Goal: Task Accomplishment & Management: Use online tool/utility

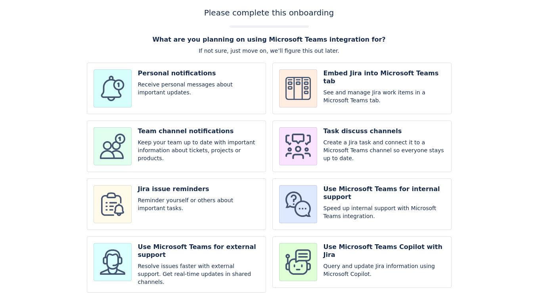
click at [182, 151] on input "checkbox" at bounding box center [176, 147] width 179 height 52
checkbox input "true"
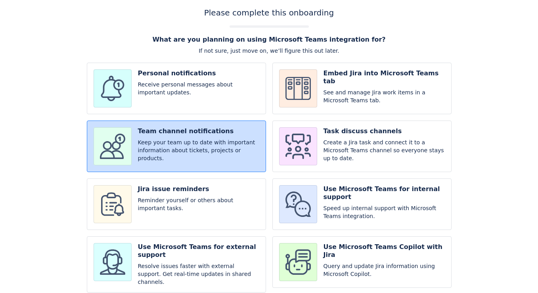
click at [331, 206] on input "checkbox" at bounding box center [361, 204] width 179 height 52
checkbox input "true"
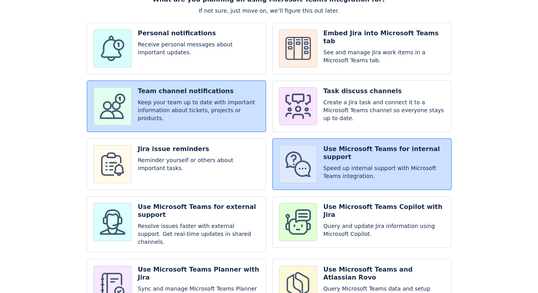
scroll to position [69, 0]
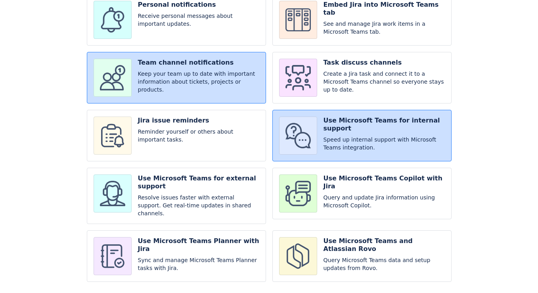
click at [316, 247] on input "checkbox" at bounding box center [361, 256] width 179 height 52
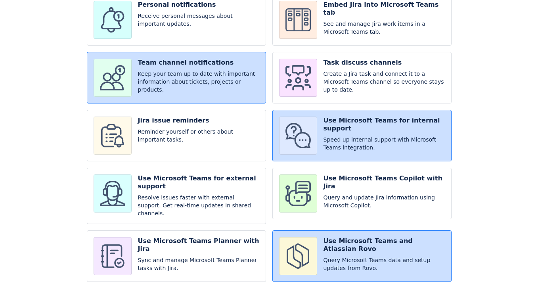
click at [316, 247] on input "checkbox" at bounding box center [361, 256] width 179 height 52
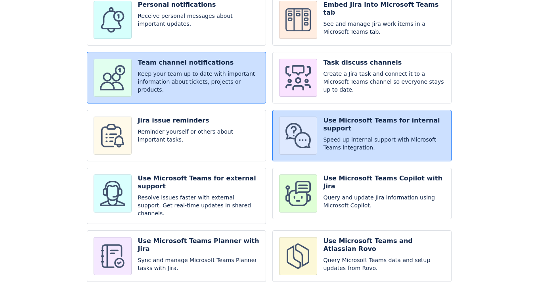
click at [316, 247] on input "checkbox" at bounding box center [361, 256] width 179 height 52
checkbox input "true"
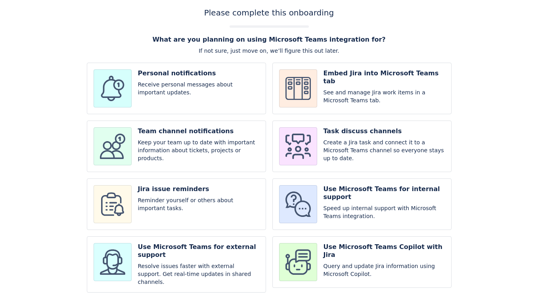
scroll to position [69, 0]
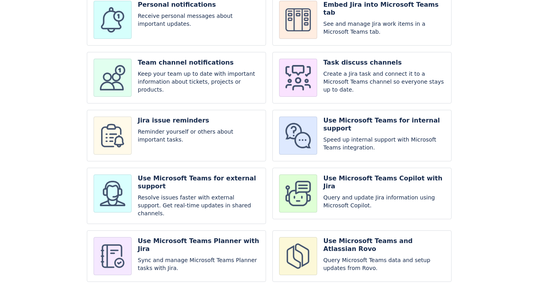
click at [292, 182] on input "checkbox" at bounding box center [361, 196] width 179 height 56
checkbox input "true"
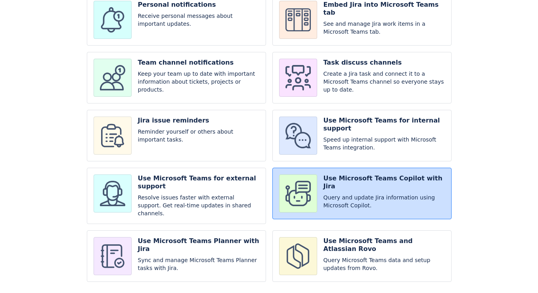
click at [206, 190] on input "checkbox" at bounding box center [176, 196] width 179 height 56
checkbox input "true"
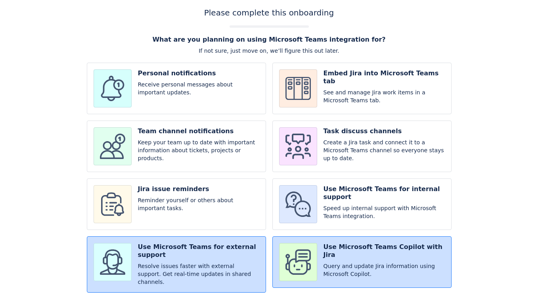
scroll to position [81, 0]
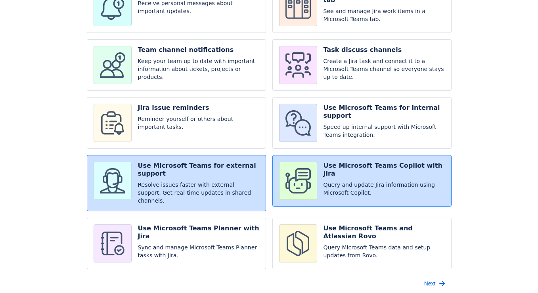
click at [433, 280] on span "Next" at bounding box center [429, 283] width 11 height 13
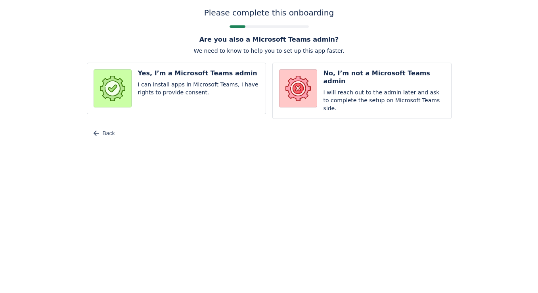
scroll to position [0, 0]
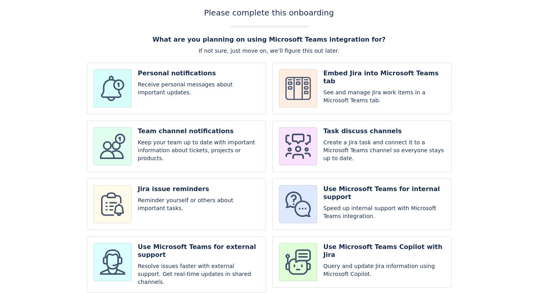
click at [231, 138] on input "checkbox" at bounding box center [176, 147] width 179 height 52
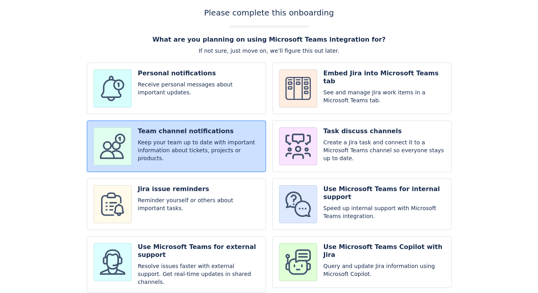
scroll to position [81, 0]
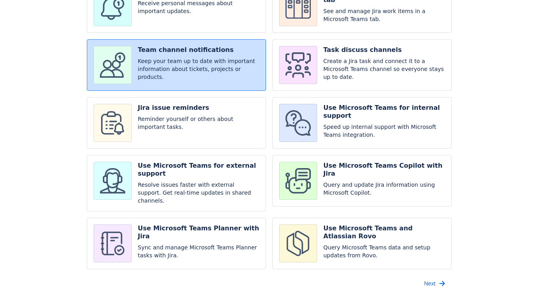
click at [224, 75] on input "checkbox" at bounding box center [176, 65] width 179 height 52
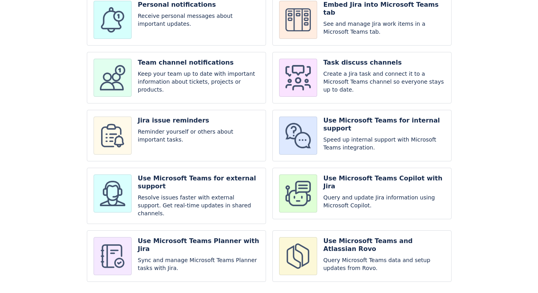
click at [224, 75] on input "checkbox" at bounding box center [176, 78] width 179 height 52
checkbox input "true"
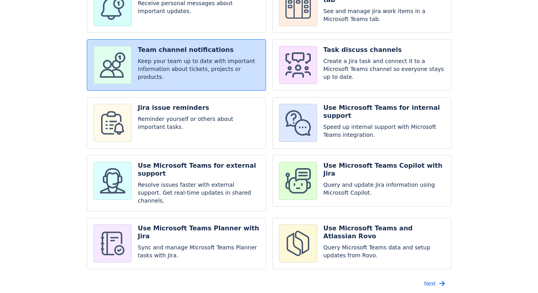
click at [331, 150] on div "Personal notifications Receive personal messages about important updates. Embed…" at bounding box center [269, 125] width 365 height 288
click at [316, 177] on input "checkbox" at bounding box center [361, 183] width 179 height 56
checkbox input "true"
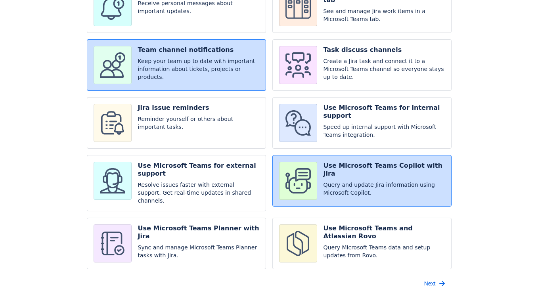
click at [222, 232] on input "checkbox" at bounding box center [176, 244] width 179 height 52
checkbox input "true"
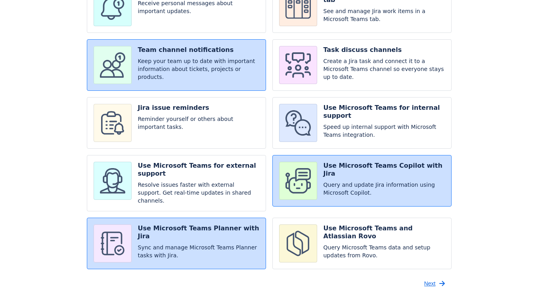
click at [425, 278] on span "Next" at bounding box center [429, 283] width 11 height 13
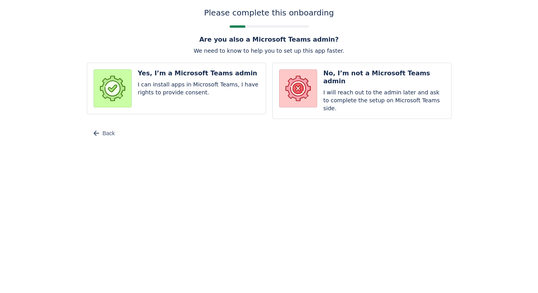
scroll to position [0, 0]
click at [315, 95] on input "radio" at bounding box center [361, 91] width 179 height 56
radio input "true"
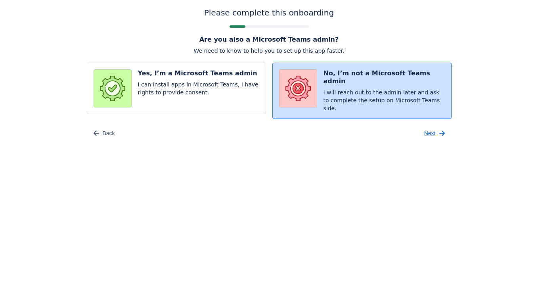
click at [427, 129] on span "Next" at bounding box center [429, 133] width 11 height 13
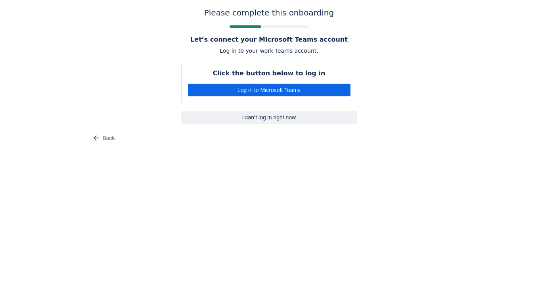
click at [276, 115] on span "I can’t log in right now" at bounding box center [269, 117] width 167 height 13
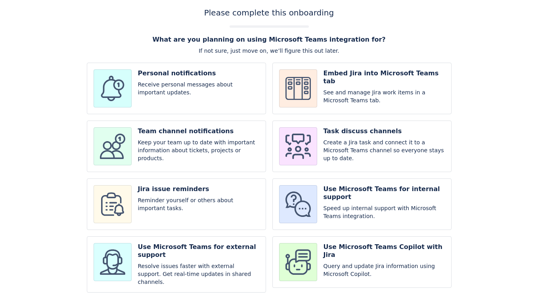
click at [139, 84] on input "checkbox" at bounding box center [176, 89] width 179 height 52
checkbox input "true"
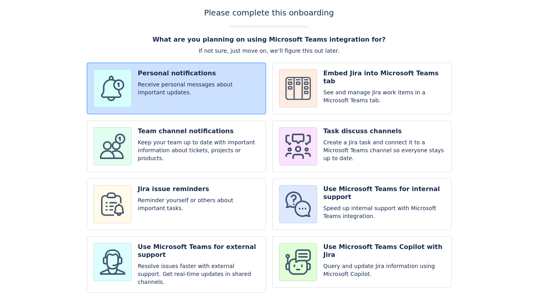
click at [207, 193] on input "checkbox" at bounding box center [176, 204] width 179 height 52
checkbox input "true"
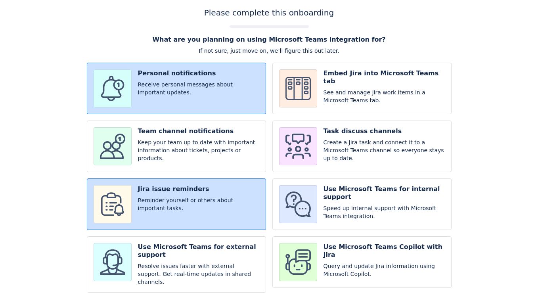
click at [330, 134] on input "checkbox" at bounding box center [361, 147] width 179 height 52
checkbox input "true"
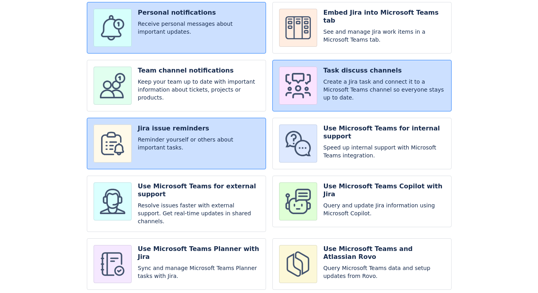
scroll to position [81, 0]
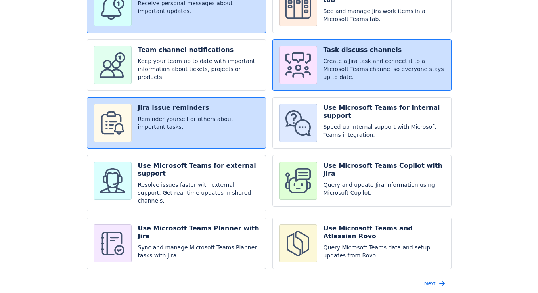
click at [437, 279] on span "button" at bounding box center [442, 284] width 10 height 10
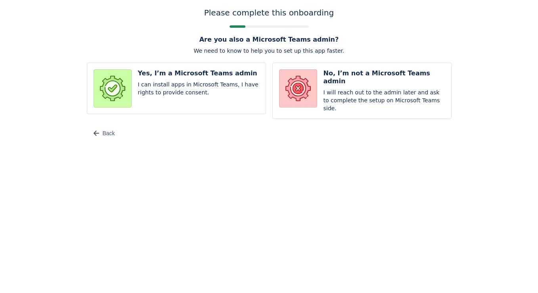
scroll to position [0, 0]
click at [301, 105] on input "radio" at bounding box center [361, 91] width 179 height 56
radio input "true"
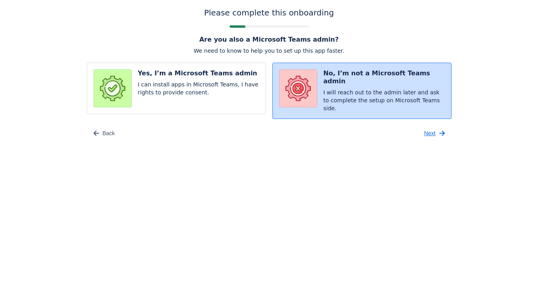
click at [425, 131] on span "Next" at bounding box center [429, 133] width 11 height 13
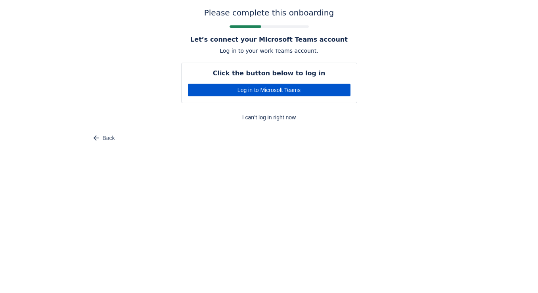
click at [293, 92] on span "Log in to Microsoft Teams" at bounding box center [269, 90] width 153 height 13
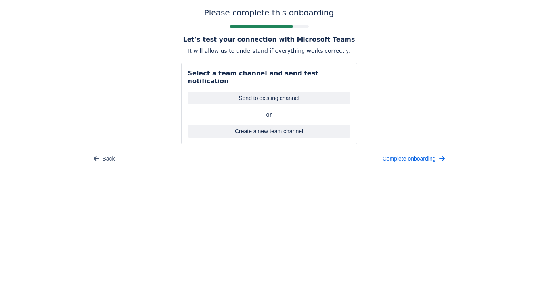
click at [105, 152] on span "Back" at bounding box center [109, 158] width 12 height 13
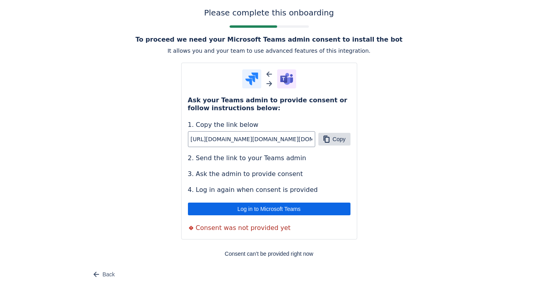
click at [328, 138] on span "button" at bounding box center [327, 139] width 10 height 10
click at [336, 136] on span "Copy" at bounding box center [339, 139] width 13 height 13
click at [287, 134] on input "https://login.microsoftonline.com/organizations/v2.0/adminconsent?client_id=521…" at bounding box center [251, 139] width 126 height 14
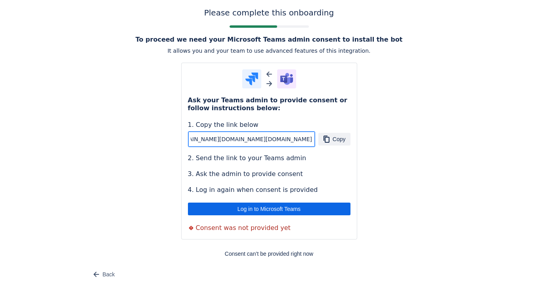
click at [282, 138] on input "https://login.microsoftonline.com/organizations/v2.0/adminconsent?client_id=521…" at bounding box center [251, 139] width 126 height 14
click at [333, 137] on span "Copy" at bounding box center [339, 139] width 13 height 13
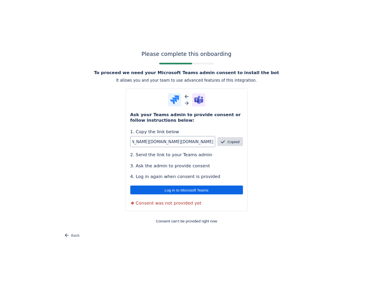
scroll to position [0, 0]
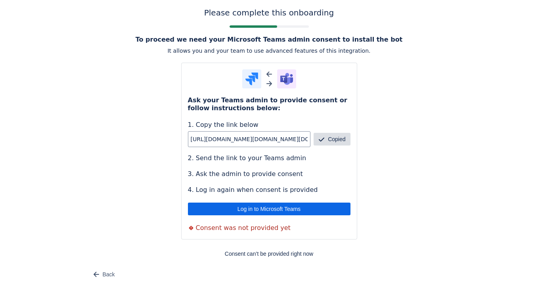
click at [332, 137] on span "Copied" at bounding box center [336, 139] width 17 height 13
click at [247, 140] on input "https://login.microsoftonline.com/organizations/v2.0/adminconsent?client_id=521…" at bounding box center [251, 139] width 126 height 14
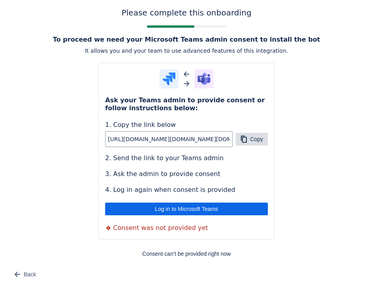
click at [255, 142] on span "Copy" at bounding box center [256, 139] width 13 height 13
click at [21, 270] on span "button" at bounding box center [18, 275] width 10 height 10
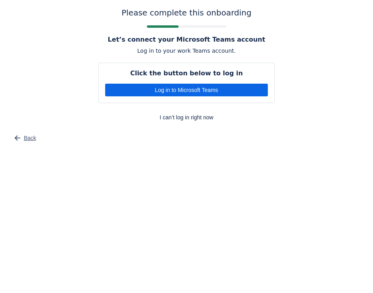
click at [27, 134] on span "Back" at bounding box center [30, 138] width 12 height 13
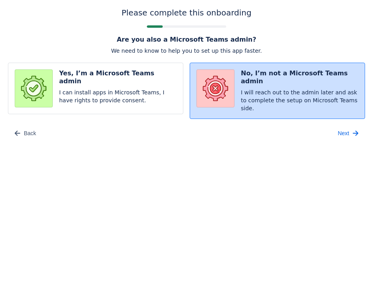
click at [115, 84] on input "radio" at bounding box center [95, 91] width 175 height 56
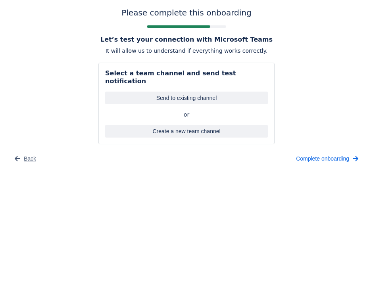
click at [28, 152] on span "Back" at bounding box center [30, 158] width 12 height 13
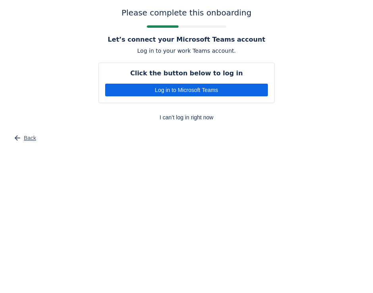
click at [26, 137] on span "Back" at bounding box center [30, 138] width 12 height 13
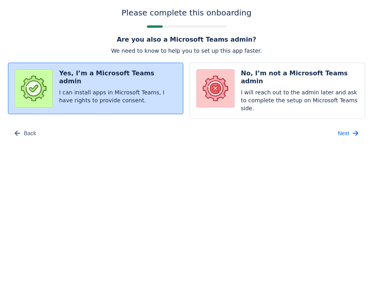
click at [117, 87] on input "radio" at bounding box center [95, 91] width 175 height 56
click at [341, 128] on span "Next" at bounding box center [342, 133] width 11 height 13
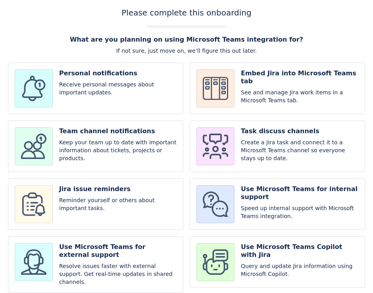
click at [80, 88] on input "checkbox" at bounding box center [95, 89] width 175 height 52
checkbox input "true"
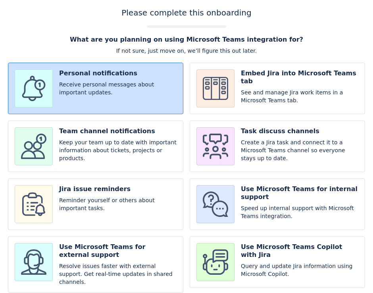
click at [104, 144] on input "checkbox" at bounding box center [95, 147] width 175 height 52
checkbox input "true"
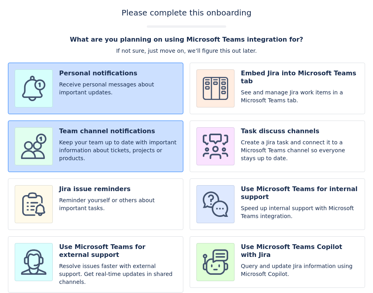
click at [116, 200] on input "checkbox" at bounding box center [95, 204] width 175 height 52
checkbox input "true"
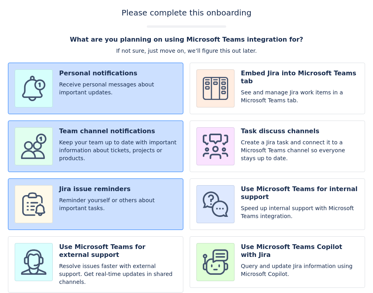
scroll to position [81, 0]
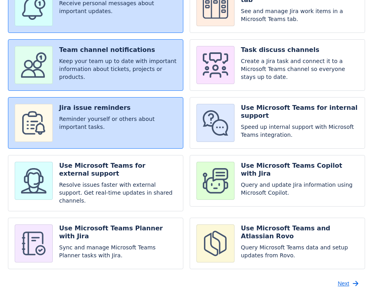
click at [338, 278] on span "Next" at bounding box center [342, 283] width 11 height 13
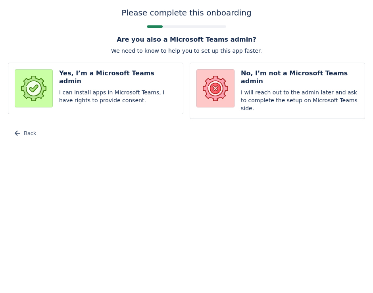
click at [102, 90] on input "radio" at bounding box center [95, 91] width 175 height 56
radio input "true"
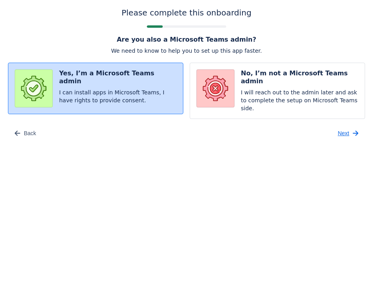
click at [338, 129] on span "Next" at bounding box center [342, 133] width 11 height 13
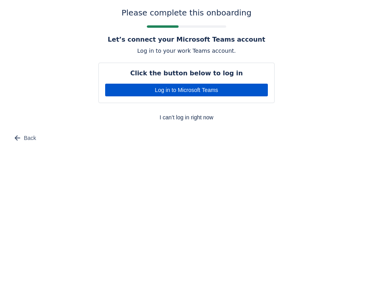
click at [225, 91] on span "Log in to Microsoft Teams" at bounding box center [186, 90] width 153 height 13
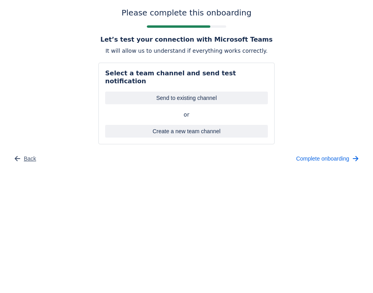
click at [26, 152] on span "Back" at bounding box center [30, 158] width 12 height 13
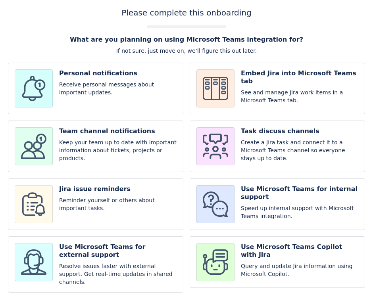
click at [123, 94] on input "checkbox" at bounding box center [95, 89] width 175 height 52
checkbox input "true"
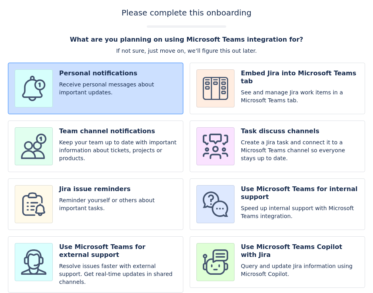
click at [141, 149] on input "checkbox" at bounding box center [95, 147] width 175 height 52
checkbox input "true"
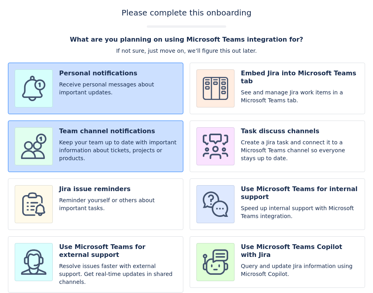
click at [118, 203] on input "checkbox" at bounding box center [95, 204] width 175 height 52
checkbox input "true"
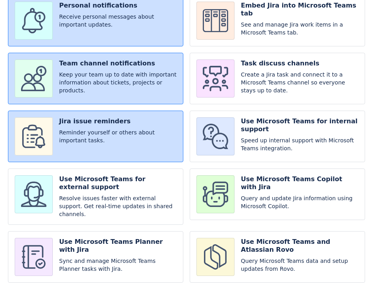
scroll to position [81, 0]
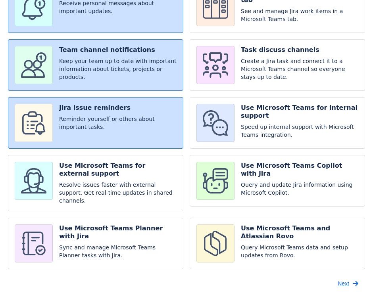
click at [343, 280] on span "Next" at bounding box center [342, 283] width 11 height 13
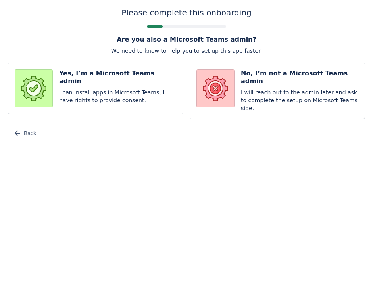
scroll to position [0, 0]
click at [157, 83] on input "radio" at bounding box center [95, 91] width 175 height 56
radio input "true"
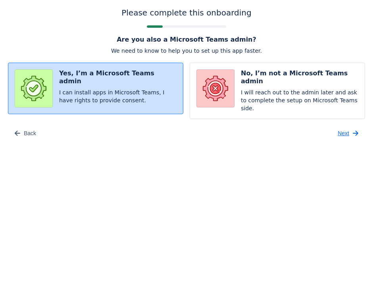
click at [340, 127] on span "Next" at bounding box center [342, 133] width 11 height 13
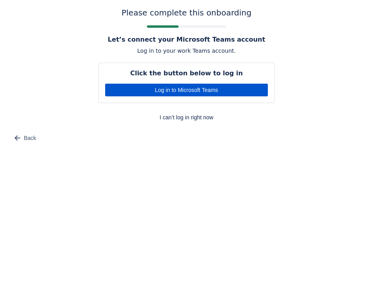
click at [226, 93] on span "Log in to Microsoft Teams" at bounding box center [186, 90] width 153 height 13
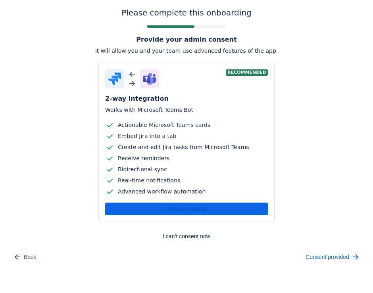
click at [242, 280] on body "Please complete this onboarding Provide your admin consent It will allow you an…" at bounding box center [186, 146] width 373 height 293
click at [333, 255] on span "Consent provided" at bounding box center [327, 257] width 44 height 13
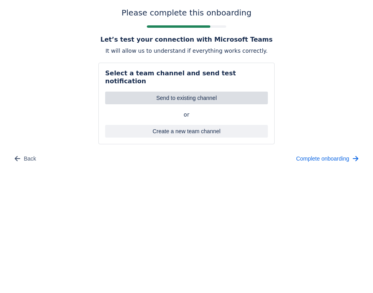
click at [209, 92] on span "Send to existing channel" at bounding box center [186, 98] width 153 height 13
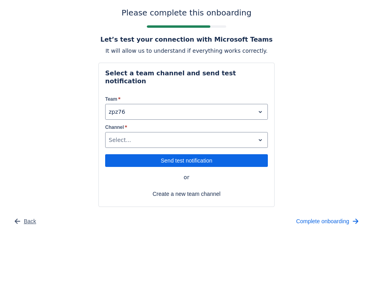
click at [31, 216] on span "Back" at bounding box center [30, 221] width 12 height 13
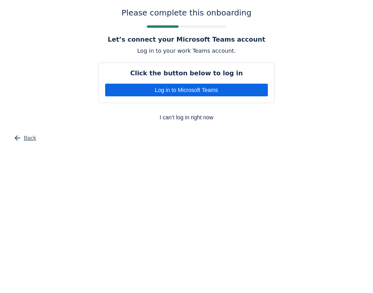
click at [24, 136] on span "Back" at bounding box center [30, 138] width 12 height 13
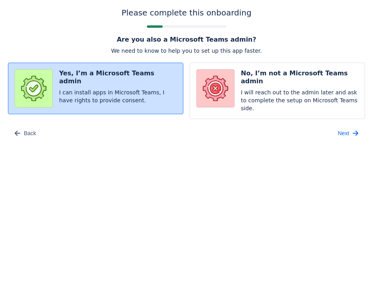
click at [262, 104] on input "radio" at bounding box center [277, 91] width 175 height 56
radio input "true"
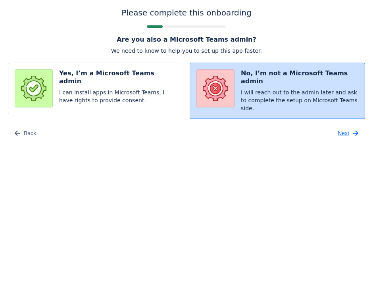
click at [342, 128] on span "Next" at bounding box center [342, 133] width 11 height 13
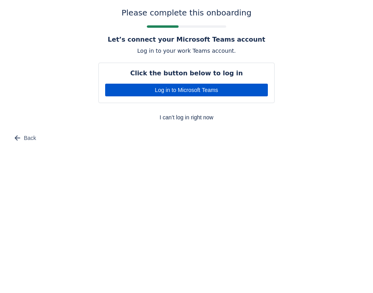
click at [215, 91] on span "Log in to Microsoft Teams" at bounding box center [186, 90] width 153 height 13
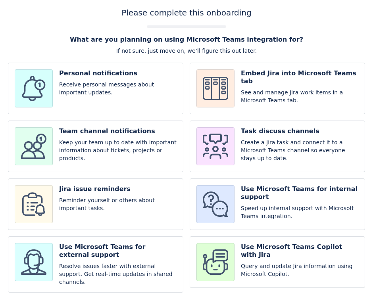
click at [105, 122] on input "checkbox" at bounding box center [95, 147] width 175 height 52
checkbox input "true"
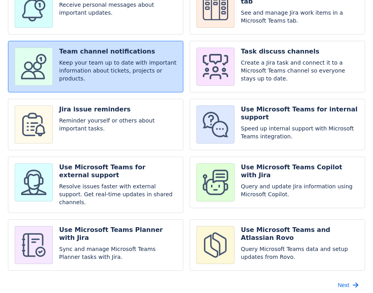
scroll to position [81, 0]
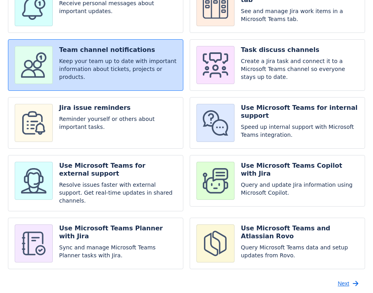
click at [341, 280] on span "Next" at bounding box center [342, 283] width 11 height 13
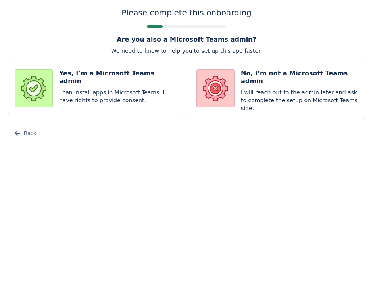
scroll to position [0, 0]
click at [249, 96] on input "radio" at bounding box center [277, 91] width 175 height 56
radio input "true"
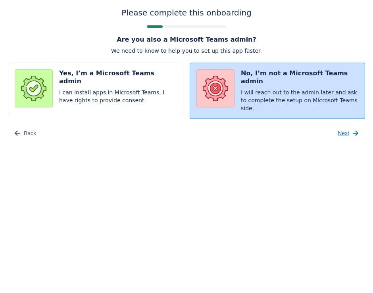
click at [343, 127] on span "Next" at bounding box center [342, 133] width 11 height 13
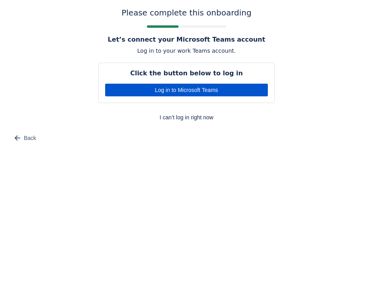
click at [211, 88] on span "Log in to Microsoft Teams" at bounding box center [186, 90] width 153 height 13
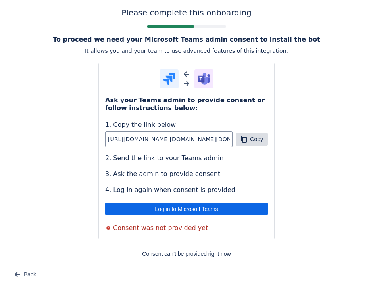
click at [255, 140] on span "Copy" at bounding box center [256, 139] width 13 height 13
click at [31, 274] on span "Back" at bounding box center [30, 274] width 12 height 13
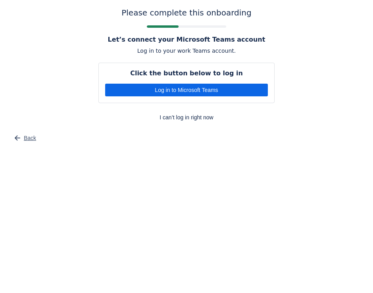
click at [22, 140] on span "button" at bounding box center [18, 138] width 10 height 10
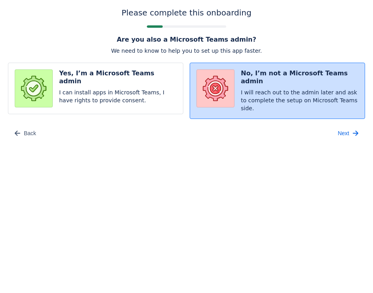
click at [49, 81] on input "radio" at bounding box center [95, 91] width 175 height 56
radio input "true"
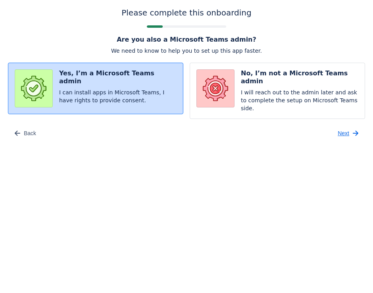
click at [345, 127] on span "Next" at bounding box center [342, 133] width 11 height 13
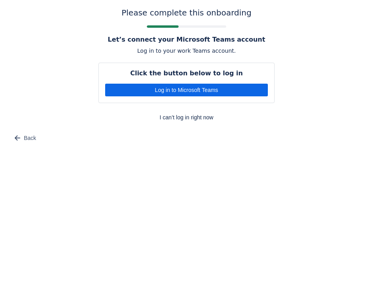
click at [345, 125] on div "Please complete this onboarding Let’s connect your Microsoft Teams account Log …" at bounding box center [186, 76] width 357 height 136
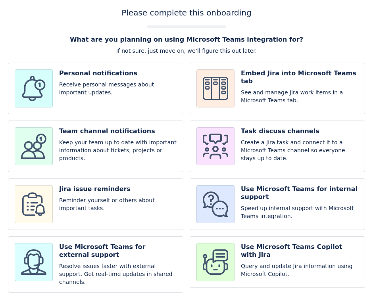
scroll to position [69, 0]
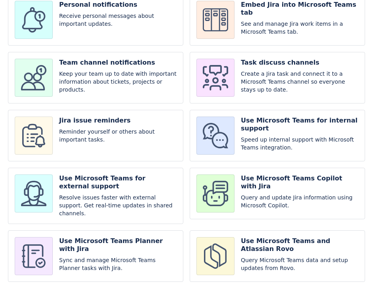
click at [306, 242] on input "checkbox" at bounding box center [277, 256] width 175 height 52
checkbox input "true"
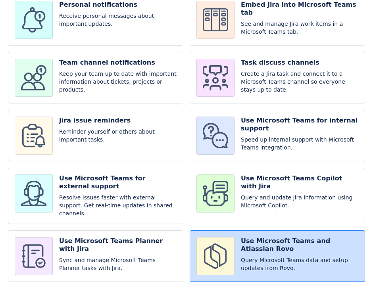
scroll to position [81, 0]
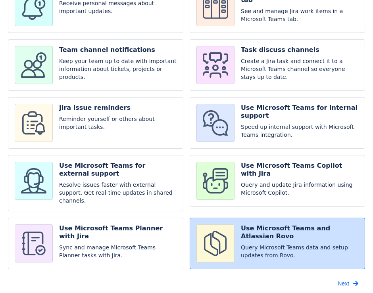
click at [349, 278] on button "Next" at bounding box center [349, 283] width 32 height 13
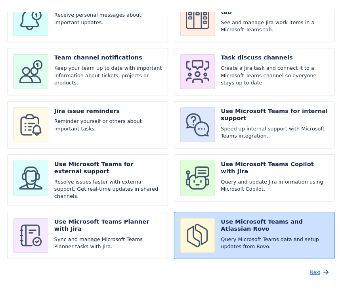
scroll to position [0, 0]
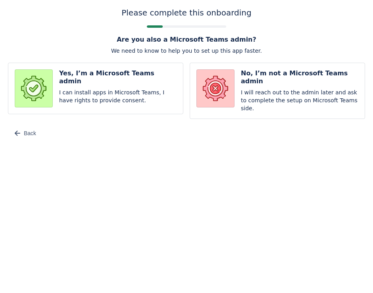
click at [135, 96] on input "radio" at bounding box center [95, 91] width 175 height 56
radio input "true"
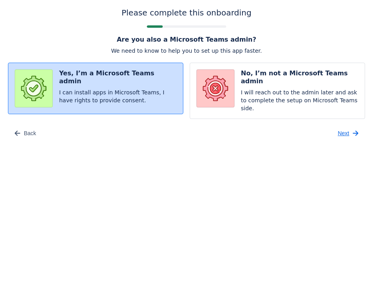
click at [343, 128] on span "Next" at bounding box center [342, 133] width 11 height 13
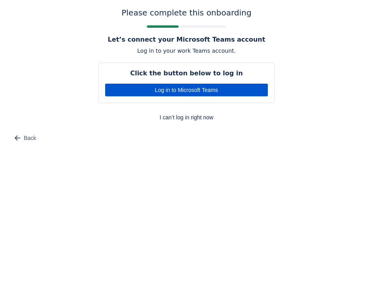
click at [233, 91] on span "Log in to Microsoft Teams" at bounding box center [186, 90] width 153 height 13
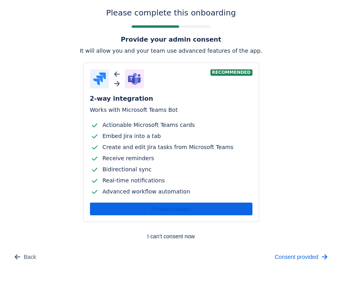
click at [280, 203] on div "Please complete this onboarding Provide your admin consent It will allow you an…" at bounding box center [171, 135] width 326 height 255
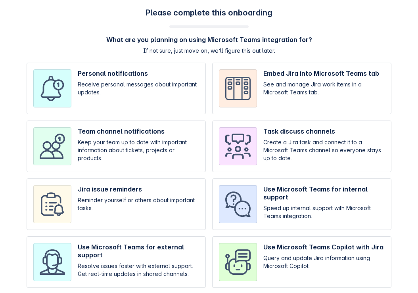
click at [261, 151] on input "checkbox" at bounding box center [301, 147] width 179 height 52
checkbox input "true"
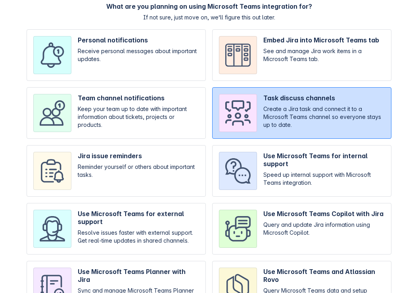
scroll to position [81, 0]
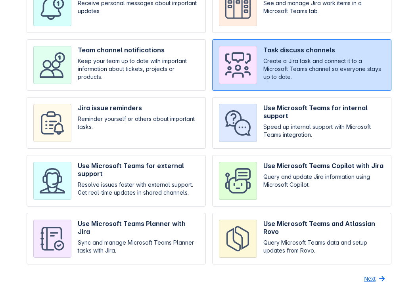
click at [366, 278] on span "Next" at bounding box center [369, 278] width 11 height 13
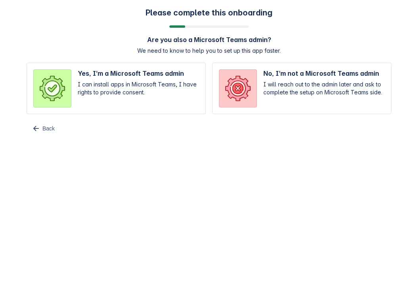
click at [170, 92] on input "radio" at bounding box center [116, 89] width 179 height 52
radio input "true"
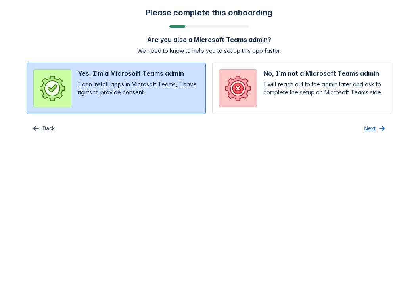
click at [373, 126] on span "Next" at bounding box center [369, 128] width 11 height 13
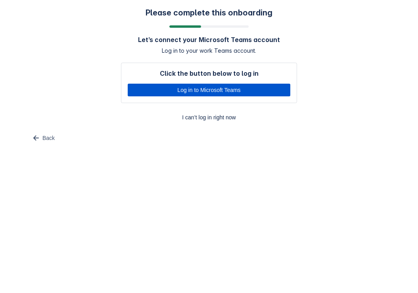
click at [273, 85] on span "Log in to Microsoft Teams" at bounding box center [208, 90] width 153 height 13
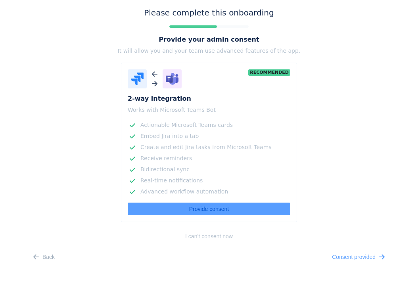
click at [359, 225] on div "Please complete this onboarding Provide your admin consent It will allow you an…" at bounding box center [209, 135] width 402 height 255
click at [189, 238] on span "I can’t consent now" at bounding box center [209, 236] width 167 height 13
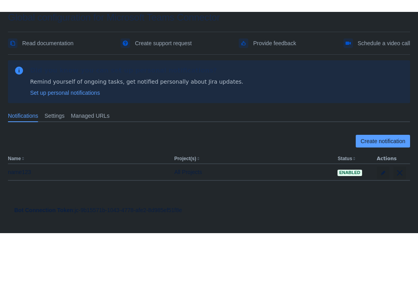
click at [187, 290] on body "Global configuration for Microsoft Teams Connector Read documentation Create su…" at bounding box center [209, 158] width 418 height 293
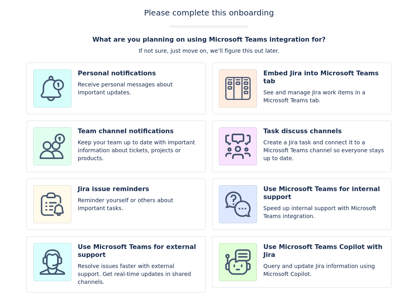
click at [84, 40] on div "Please complete this onboarding What are you planning on using Microsoft Teams …" at bounding box center [209, 183] width 402 height 351
click at [161, 141] on input "checkbox" at bounding box center [116, 147] width 179 height 52
checkbox input "true"
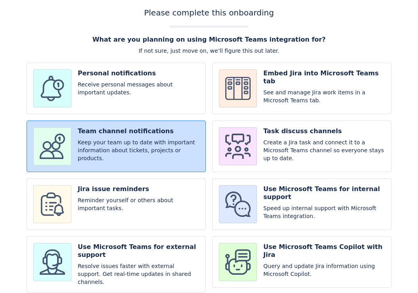
scroll to position [81, 0]
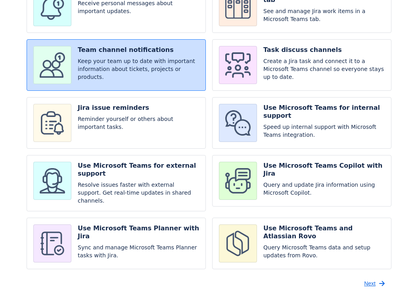
click at [368, 277] on span "Next" at bounding box center [369, 283] width 11 height 13
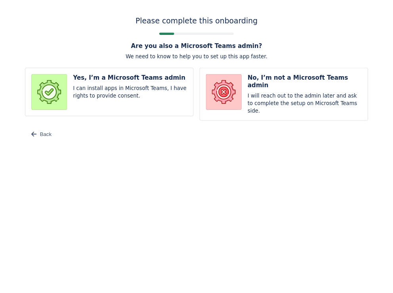
scroll to position [0, 0]
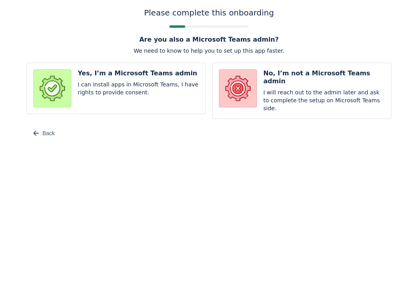
click at [147, 94] on input "radio" at bounding box center [116, 91] width 179 height 56
radio input "true"
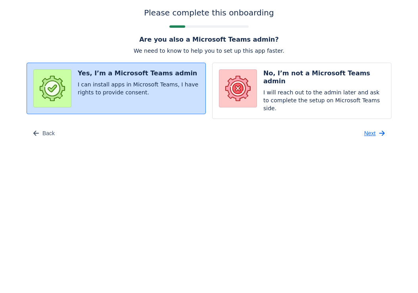
click at [365, 128] on span "Next" at bounding box center [369, 133] width 11 height 13
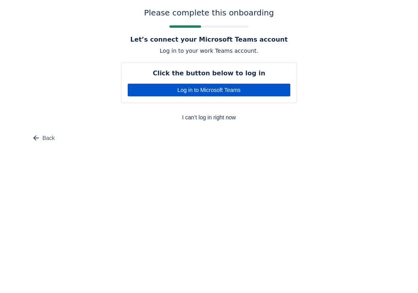
click at [174, 91] on span "Log in to Microsoft Teams" at bounding box center [208, 90] width 153 height 13
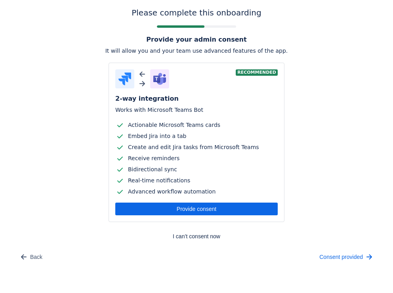
click at [322, 217] on div "Please complete this onboarding Provide your admin consent It will allow you an…" at bounding box center [196, 135] width 377 height 255
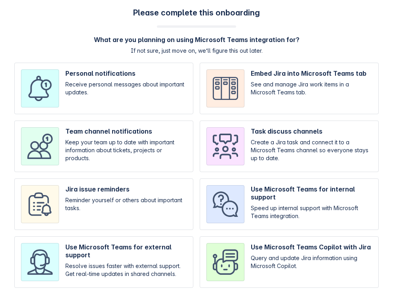
click at [277, 143] on input "checkbox" at bounding box center [289, 147] width 179 height 52
checkbox input "true"
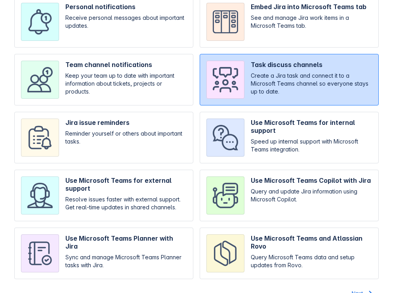
scroll to position [81, 0]
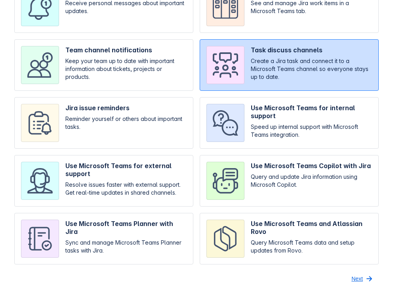
click at [356, 281] on span "Next" at bounding box center [357, 278] width 11 height 13
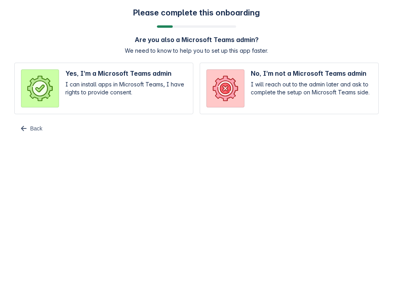
scroll to position [0, 0]
click at [258, 88] on input "radio" at bounding box center [289, 89] width 179 height 52
radio input "true"
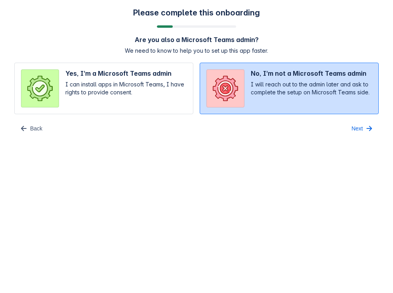
click at [161, 94] on input "radio" at bounding box center [103, 89] width 179 height 52
radio input "true"
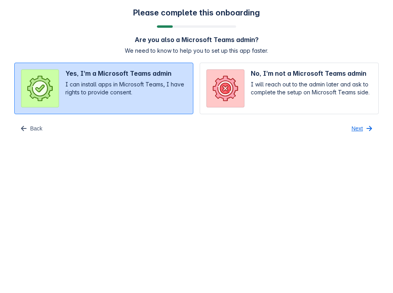
click at [363, 122] on span "Next" at bounding box center [357, 128] width 11 height 13
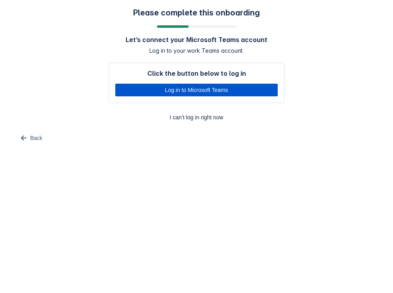
click at [243, 88] on span "Log in to Microsoft Teams" at bounding box center [196, 90] width 153 height 13
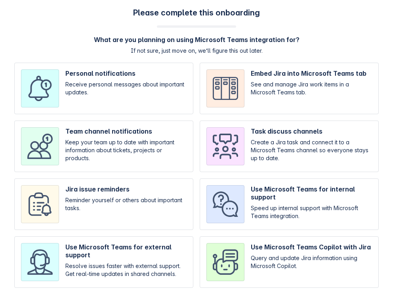
click at [308, 144] on input "checkbox" at bounding box center [289, 147] width 179 height 52
checkbox input "true"
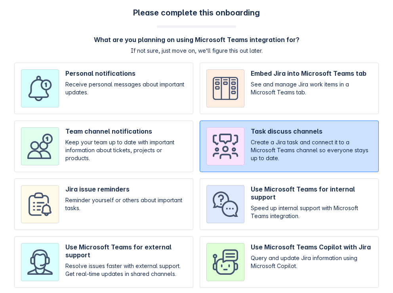
click at [313, 196] on input "checkbox" at bounding box center [289, 204] width 179 height 52
checkbox input "true"
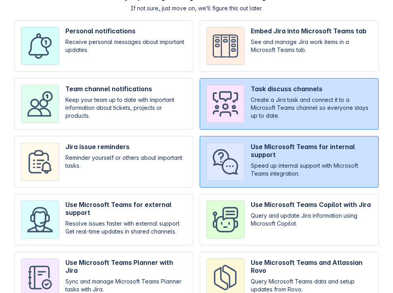
scroll to position [81, 0]
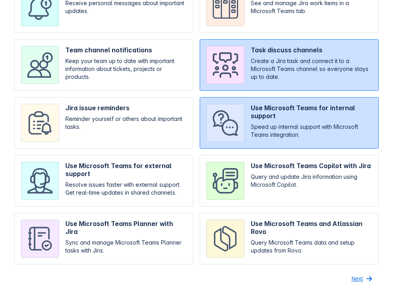
click at [363, 280] on button "Next" at bounding box center [363, 278] width 32 height 13
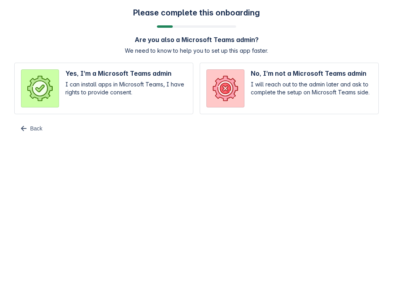
click at [154, 90] on input "radio" at bounding box center [103, 89] width 179 height 52
radio input "true"
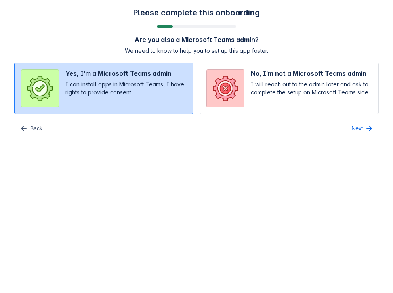
click at [355, 129] on span "Next" at bounding box center [357, 128] width 11 height 13
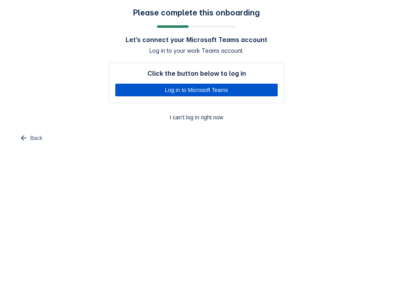
click at [211, 88] on span "Log in to Microsoft Teams" at bounding box center [196, 90] width 153 height 13
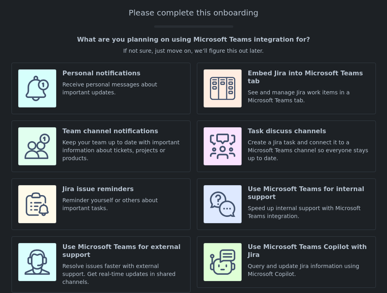
click at [130, 142] on input "checkbox" at bounding box center [100, 147] width 179 height 52
checkbox input "true"
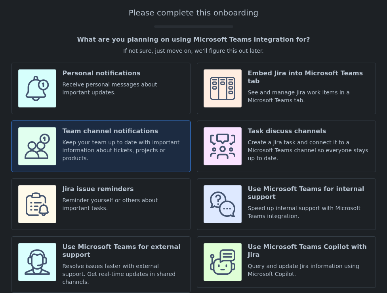
click at [268, 215] on input "checkbox" at bounding box center [286, 204] width 179 height 52
checkbox input "true"
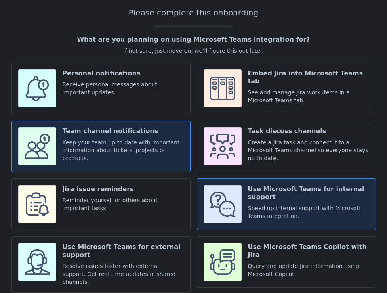
scroll to position [81, 0]
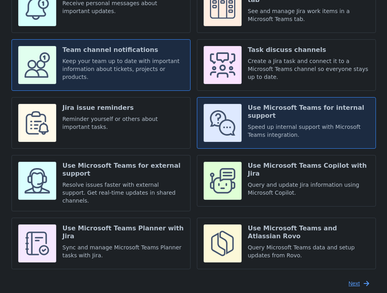
click at [357, 280] on span "Next" at bounding box center [354, 283] width 11 height 13
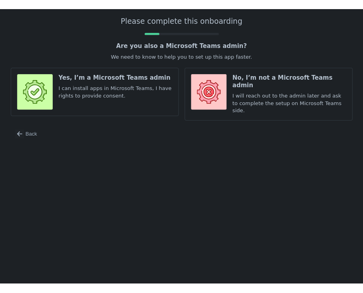
scroll to position [0, 0]
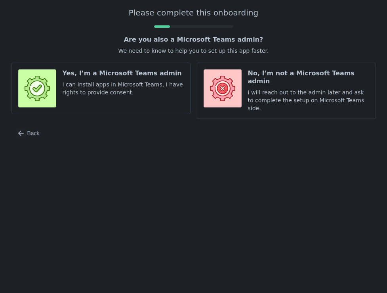
click at [153, 86] on input "radio" at bounding box center [100, 91] width 179 height 56
radio input "true"
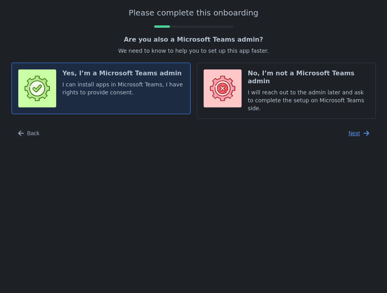
click at [352, 131] on span "Next" at bounding box center [354, 133] width 11 height 13
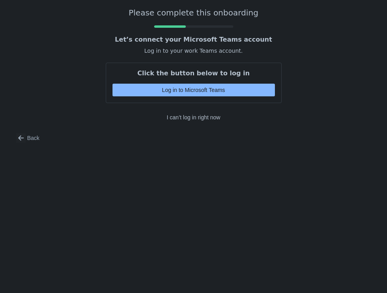
click at [247, 89] on span "Log in to Microsoft Teams" at bounding box center [193, 90] width 153 height 13
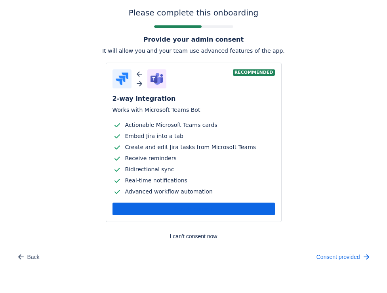
click at [86, 259] on div "Back" at bounding box center [102, 257] width 182 height 13
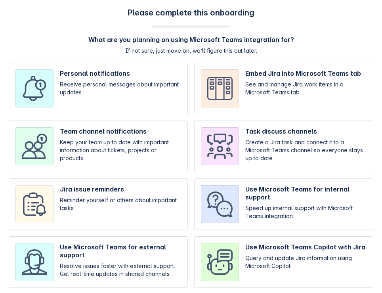
click at [304, 171] on input "checkbox" at bounding box center [283, 147] width 179 height 52
checkbox input "true"
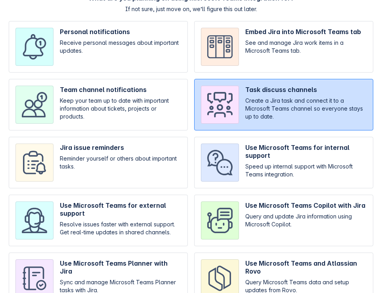
scroll to position [81, 0]
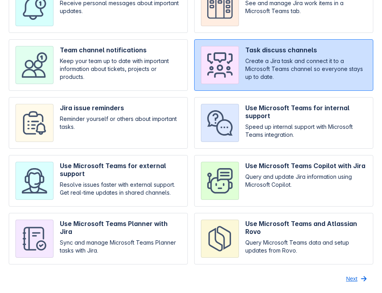
click at [349, 281] on span "Next" at bounding box center [351, 278] width 11 height 13
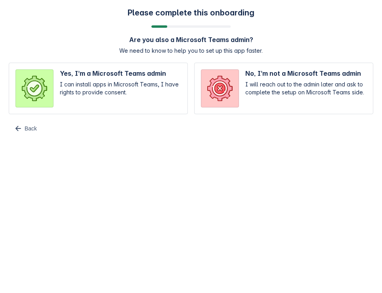
click at [167, 81] on input "radio" at bounding box center [98, 89] width 179 height 52
radio input "true"
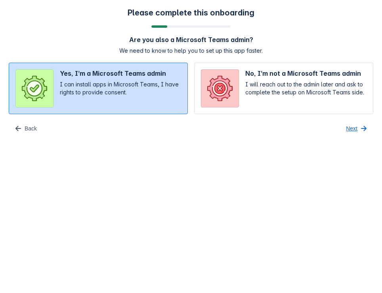
click at [359, 126] on span "button" at bounding box center [364, 129] width 10 height 10
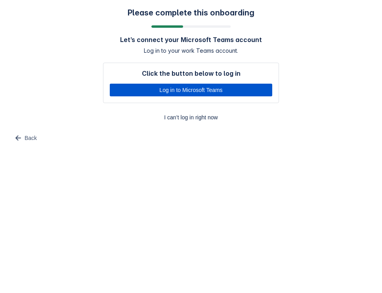
click at [229, 86] on span "Log in to Microsoft Teams" at bounding box center [191, 90] width 153 height 13
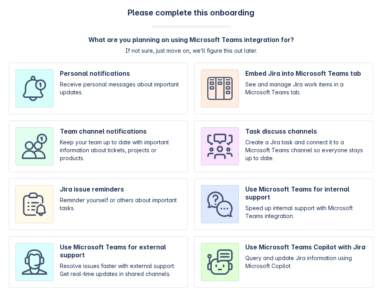
click at [254, 146] on input "checkbox" at bounding box center [283, 147] width 179 height 52
checkbox input "true"
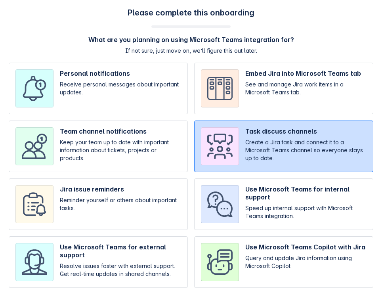
click at [268, 195] on input "checkbox" at bounding box center [283, 204] width 179 height 52
checkbox input "true"
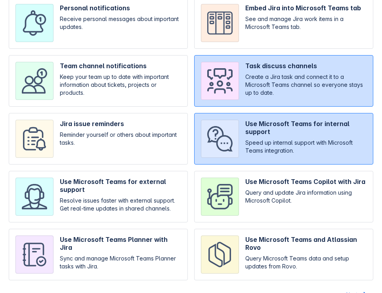
scroll to position [81, 0]
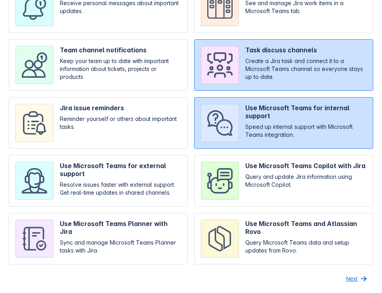
click at [354, 279] on span "Next" at bounding box center [351, 278] width 11 height 13
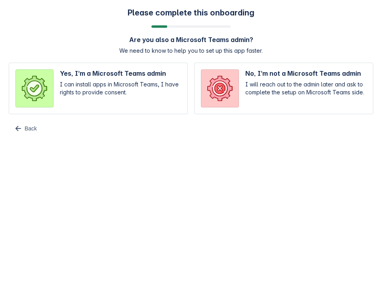
click at [82, 80] on input "radio" at bounding box center [98, 89] width 179 height 52
radio input "true"
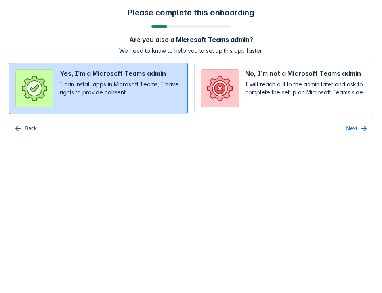
click at [347, 128] on span "Next" at bounding box center [351, 128] width 11 height 13
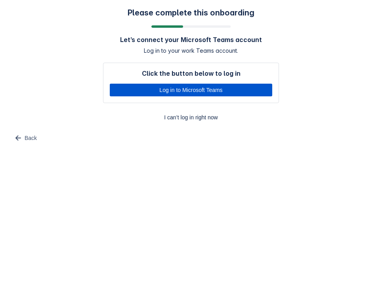
click at [241, 87] on span "Log in to Microsoft Teams" at bounding box center [191, 90] width 153 height 13
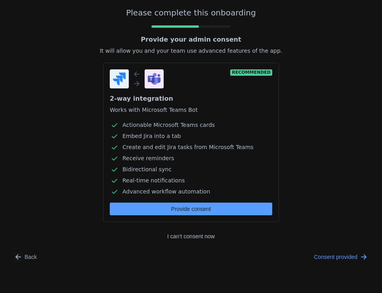
click at [251, 270] on div "Please complete this onboarding Provide your admin consent It will allow you an…" at bounding box center [191, 135] width 382 height 271
click at [327, 256] on span "Consent provided" at bounding box center [336, 257] width 44 height 13
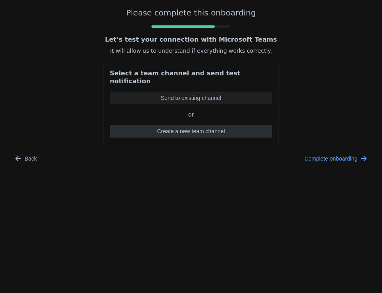
click at [233, 125] on span "Create a new team channel" at bounding box center [191, 131] width 153 height 13
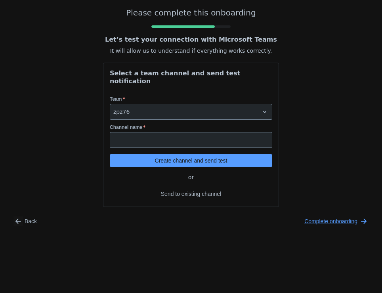
click at [336, 215] on span "Complete onboarding" at bounding box center [331, 221] width 53 height 13
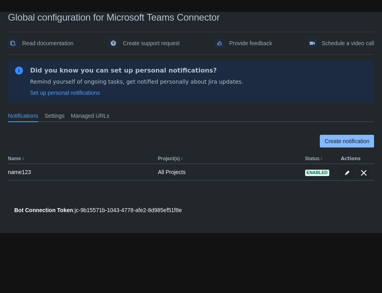
click at [342, 139] on span "Create notification" at bounding box center [347, 141] width 45 height 13
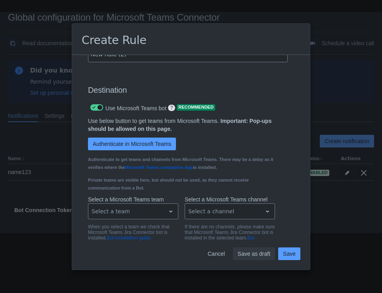
scroll to position [585, 0]
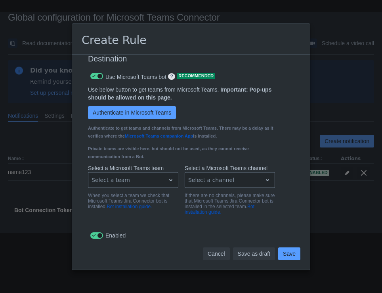
click at [213, 255] on span "Cancel" at bounding box center [216, 253] width 17 height 13
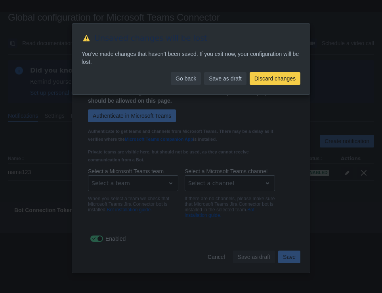
click at [178, 79] on span "Go back" at bounding box center [186, 78] width 21 height 13
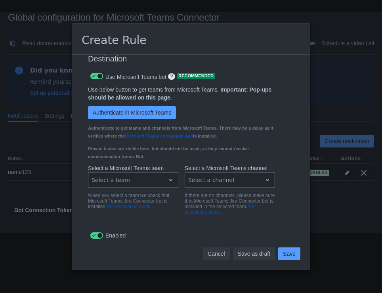
click at [213, 254] on span "Cancel" at bounding box center [216, 253] width 17 height 13
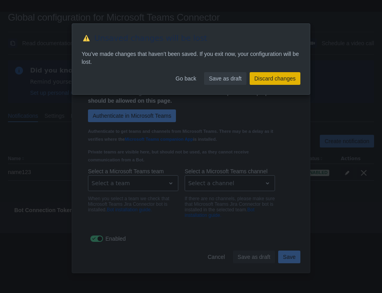
click at [256, 74] on span "Discard changes" at bounding box center [275, 78] width 41 height 13
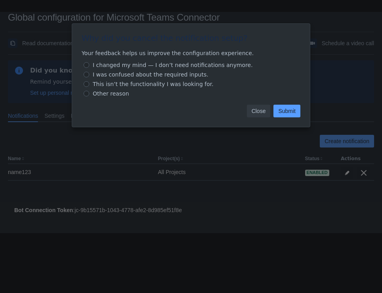
click at [256, 111] on span "Close" at bounding box center [259, 111] width 14 height 13
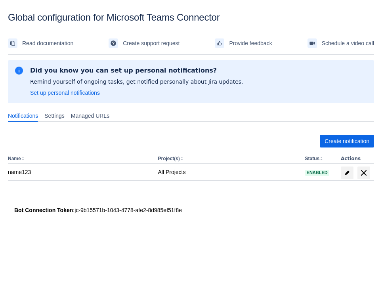
click at [125, 252] on body "Global configuration for Microsoft Teams Connector Read documentation Create su…" at bounding box center [191, 158] width 382 height 293
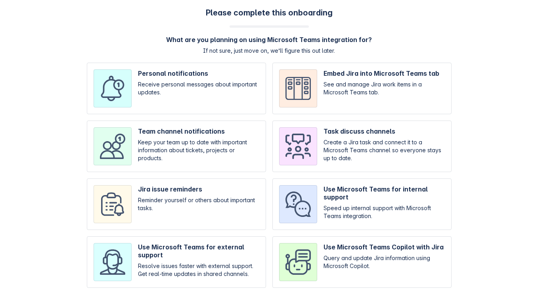
click at [341, 197] on input "checkbox" at bounding box center [361, 204] width 179 height 52
checkbox input "true"
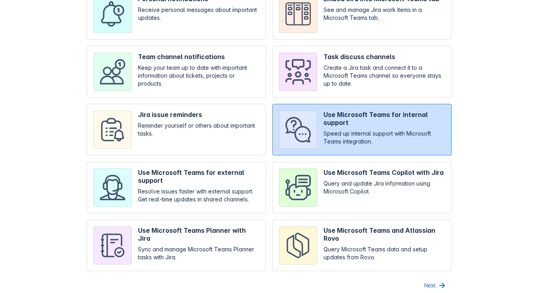
scroll to position [81, 0]
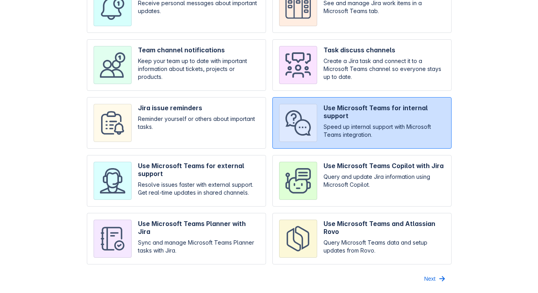
click at [355, 220] on input "checkbox" at bounding box center [361, 239] width 179 height 52
checkbox input "true"
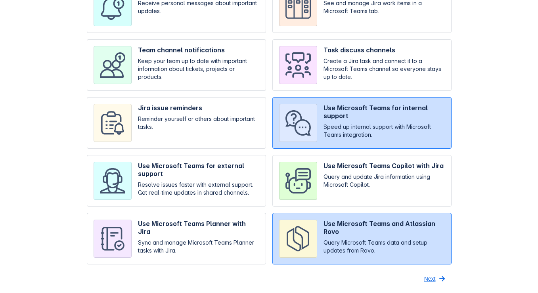
click at [431, 278] on span "Next" at bounding box center [429, 278] width 11 height 13
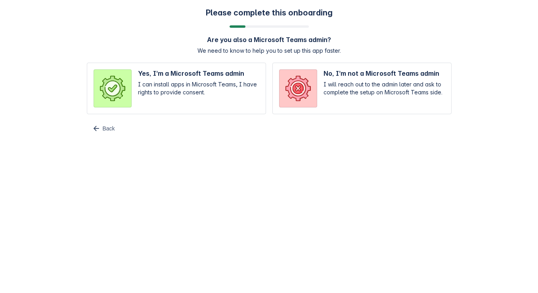
scroll to position [0, 0]
click at [151, 88] on input "radio" at bounding box center [176, 89] width 179 height 52
radio input "true"
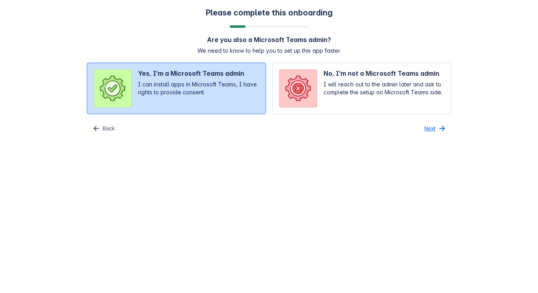
click at [435, 130] on span "Next" at bounding box center [429, 128] width 11 height 13
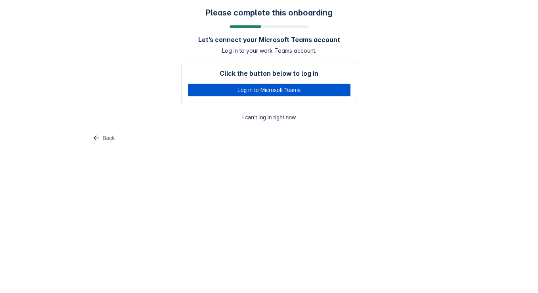
click at [272, 90] on span "Log in to Microsoft Teams" at bounding box center [269, 90] width 153 height 13
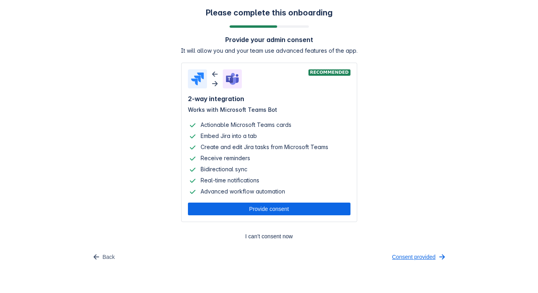
click at [410, 258] on span "Consent provided" at bounding box center [414, 257] width 44 height 13
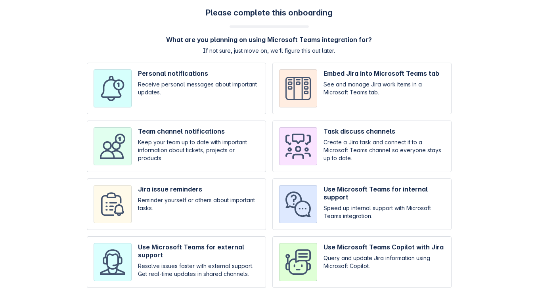
click at [361, 215] on input "checkbox" at bounding box center [361, 204] width 179 height 52
checkbox input "true"
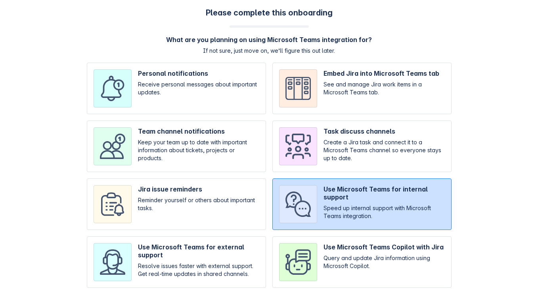
click at [356, 250] on input "checkbox" at bounding box center [361, 262] width 179 height 52
checkbox input "true"
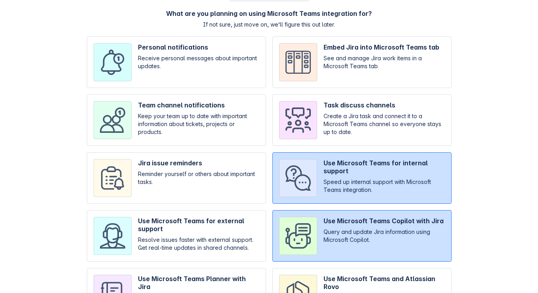
scroll to position [81, 0]
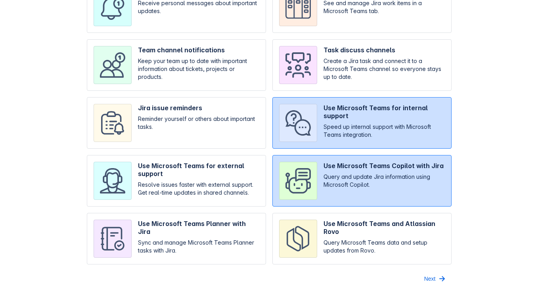
click at [359, 232] on input "checkbox" at bounding box center [361, 239] width 179 height 52
checkbox input "true"
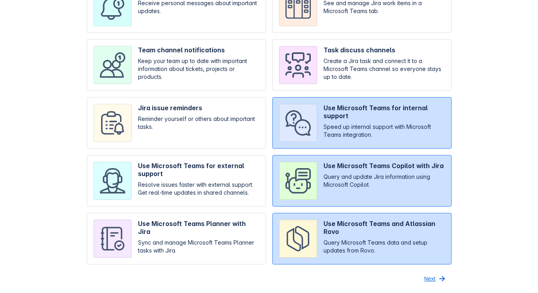
click at [437, 281] on span "button" at bounding box center [442, 279] width 10 height 10
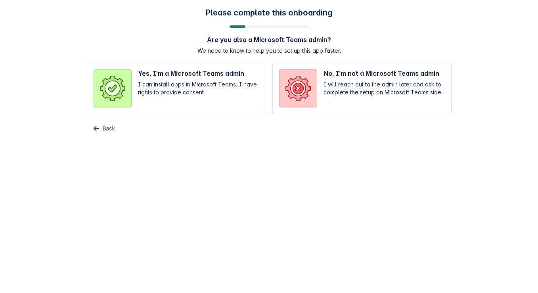
scroll to position [0, 0]
click at [303, 103] on input "radio" at bounding box center [361, 89] width 179 height 52
radio input "true"
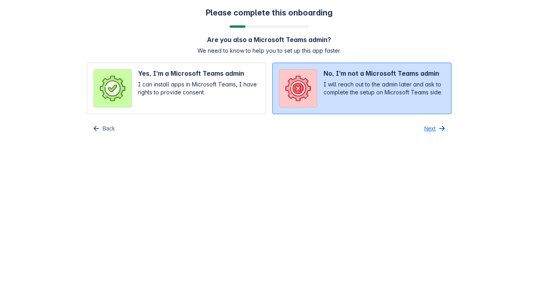
click at [425, 130] on span "Next" at bounding box center [429, 128] width 11 height 13
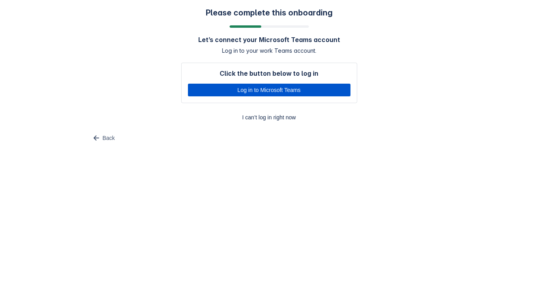
click at [286, 90] on span "Log in to Microsoft Teams" at bounding box center [269, 90] width 153 height 13
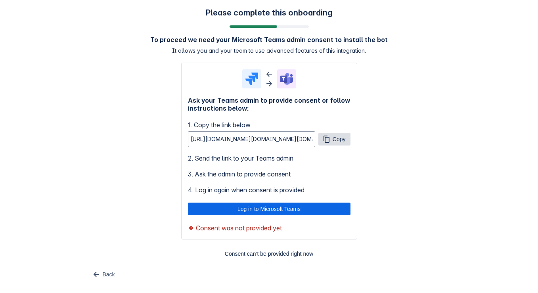
click at [335, 140] on span "Copy" at bounding box center [339, 139] width 13 height 13
